Goal: Navigation & Orientation: Find specific page/section

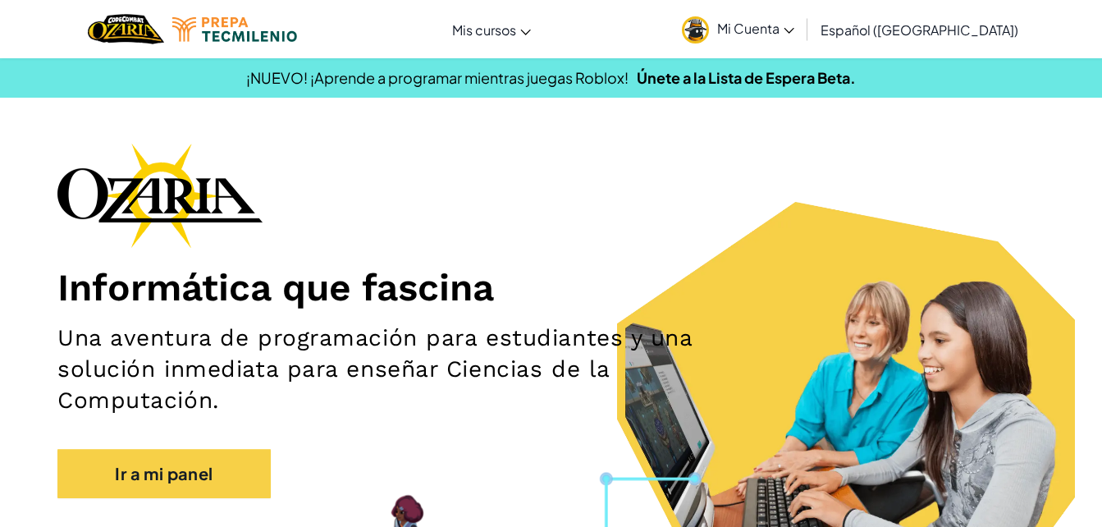
click at [673, 213] on div "Informática que fascina Una aventura de programación para estudiantes y una sol…" at bounding box center [550, 329] width 987 height 372
click at [802, 18] on link "Mi Cuenta" at bounding box center [737, 29] width 129 height 52
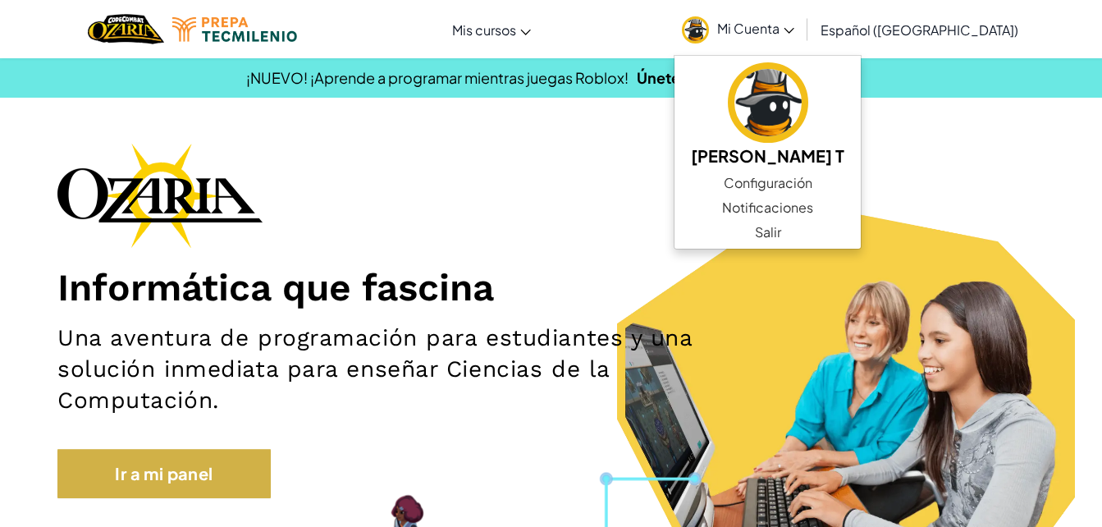
drag, startPoint x: 236, startPoint y: 444, endPoint x: 235, endPoint y: 461, distance: 17.2
click at [235, 461] on div "Informática que fascina Una aventura de programación para estudiantes y una sol…" at bounding box center [550, 329] width 987 height 372
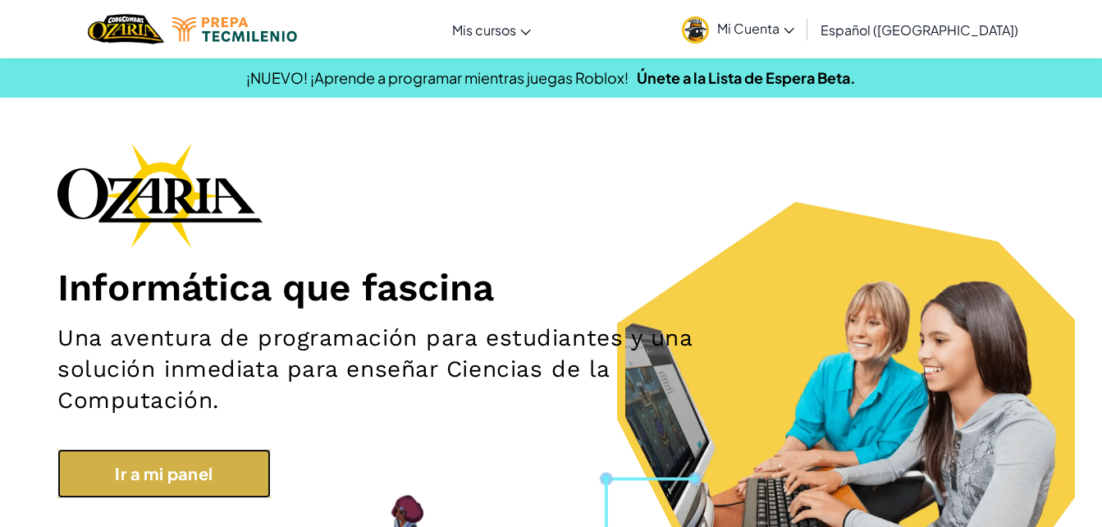
click at [235, 461] on link "Ir a mi panel" at bounding box center [163, 473] width 213 height 49
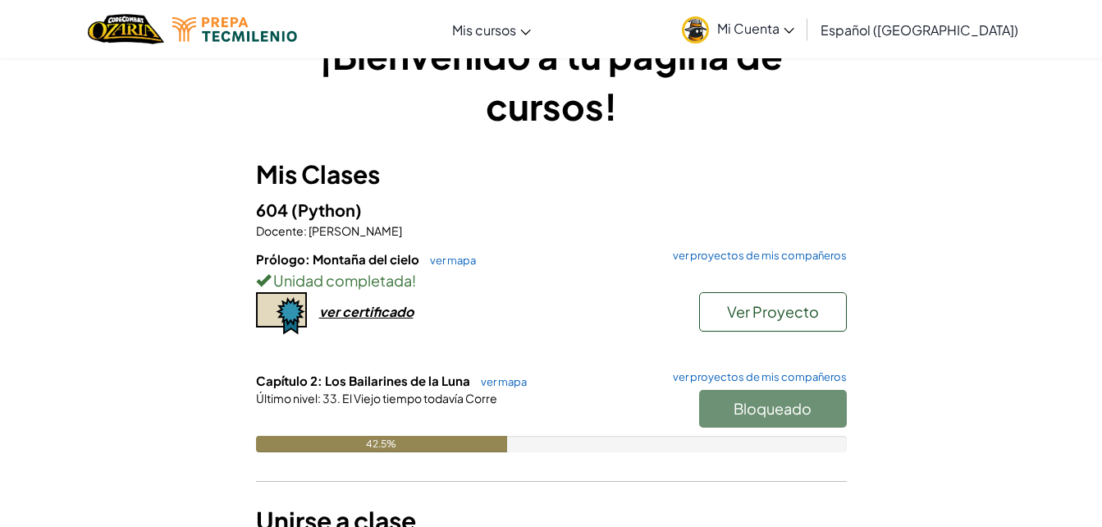
scroll to position [5, 0]
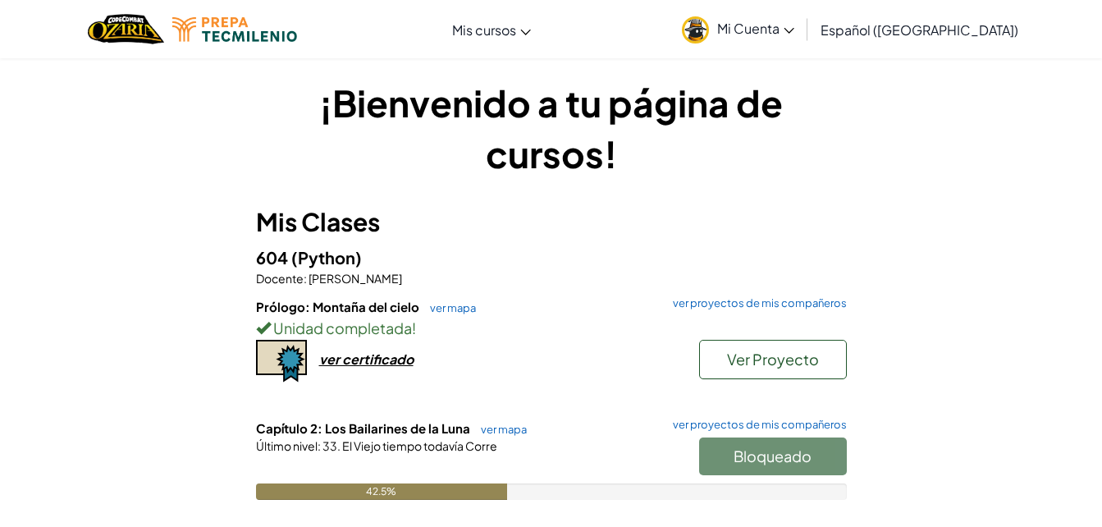
click at [778, 18] on link "Mi Cuenta" at bounding box center [737, 29] width 129 height 52
